Goal: Complete application form: Complete application form

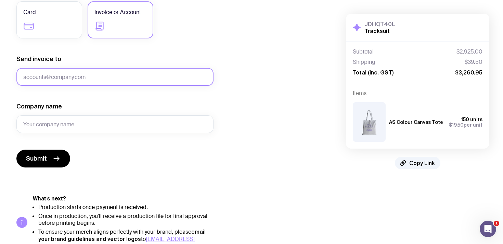
click at [31, 74] on input "Send invoice to" at bounding box center [114, 77] width 197 height 18
paste input "[PERSON_NAME][EMAIL_ADDRESS][PERSON_NAME][DOMAIN_NAME]"
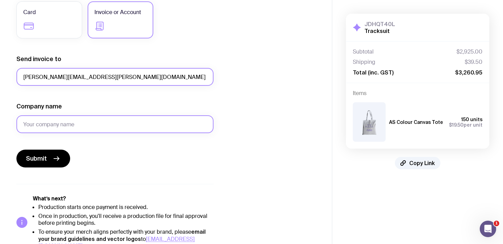
type input "[PERSON_NAME][EMAIL_ADDRESS][PERSON_NAME][DOMAIN_NAME]"
click at [31, 115] on input "Company name" at bounding box center [114, 124] width 197 height 18
type input "Tracksuit"
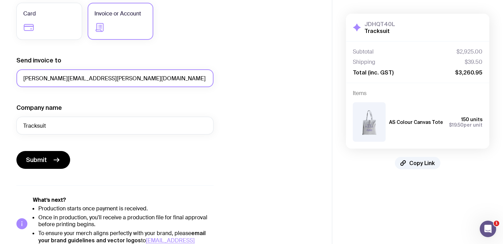
drag, startPoint x: 107, startPoint y: 70, endPoint x: 30, endPoint y: 71, distance: 76.7
click at [30, 71] on input "[PERSON_NAME][EMAIL_ADDRESS][PERSON_NAME][DOMAIN_NAME]" at bounding box center [114, 78] width 197 height 18
drag, startPoint x: 111, startPoint y: 77, endPoint x: 12, endPoint y: 80, distance: 99.0
click at [12, 80] on div "Copy Link Select payment method Card Invoice or Account Send invoice to [PERSON…" at bounding box center [166, 83] width 332 height 333
paste input "accounts"
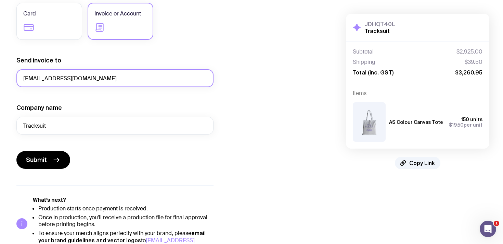
scroll to position [96, 0]
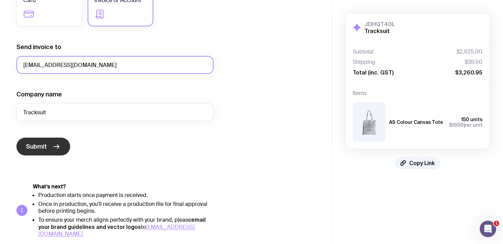
type input "[EMAIL_ADDRESS][DOMAIN_NAME]"
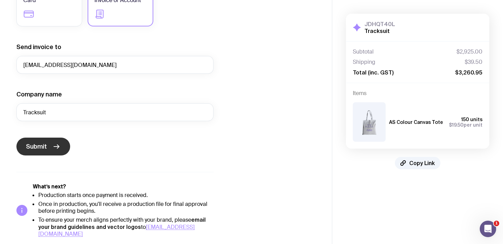
click at [35, 145] on span "Submit" at bounding box center [36, 146] width 21 height 8
